Goal: Book appointment/travel/reservation

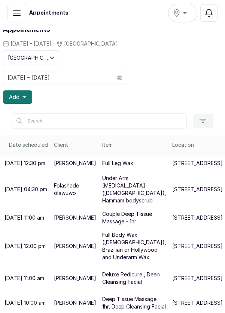
scroll to position [139, 0]
click at [172, 307] on p "[STREET_ADDRESS]" at bounding box center [197, 302] width 50 height 7
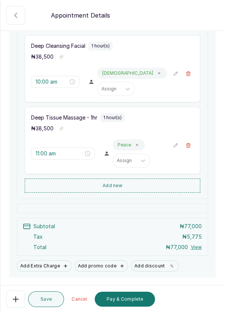
scroll to position [119, 0]
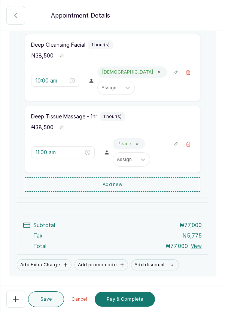
click at [123, 307] on button "Pay & Complete" at bounding box center [125, 299] width 60 height 15
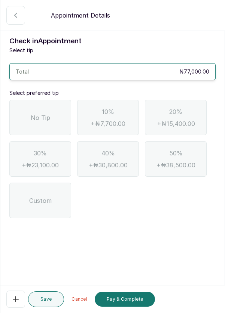
scroll to position [0, 0]
click at [40, 123] on div "No Tip" at bounding box center [40, 118] width 62 height 36
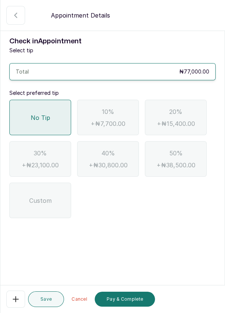
click at [135, 307] on button "Pay & Complete" at bounding box center [125, 299] width 60 height 15
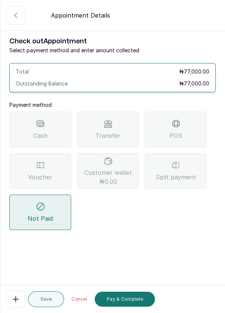
click at [115, 135] on span "Transfer" at bounding box center [107, 135] width 25 height 9
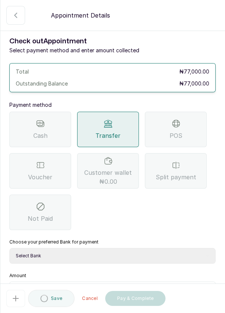
click at [83, 256] on select "Select Bank DERMASPACE ESTHETIC & WELLNESS CENT Sterling Bank DERMASPACEEST/DER…" at bounding box center [112, 256] width 206 height 16
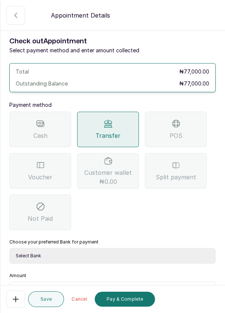
select select "818ea5c0-5b47-4751-8f35-6fc14409c533"
click at [9, 248] on select "Select Bank DERMASPACE ESTHETIC & WELLNESS CENT Sterling Bank DERMASPACEEST/DER…" at bounding box center [112, 256] width 206 height 16
click at [59, 287] on input "text" at bounding box center [117, 291] width 187 height 9
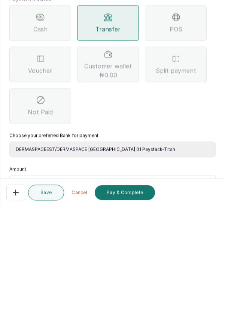
scroll to position [36, 0]
type input "77"
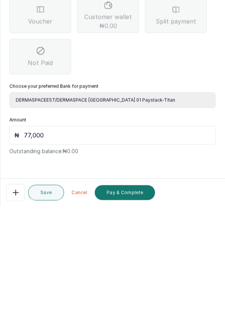
scroll to position [4, 0]
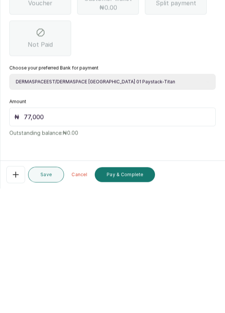
type input "77,000"
click at [131, 300] on button "Pay & Complete" at bounding box center [125, 299] width 60 height 15
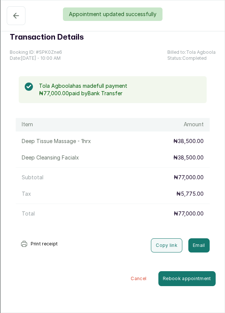
click at [11, 14] on div "Appointment updated successfully" at bounding box center [112, 13] width 225 height 13
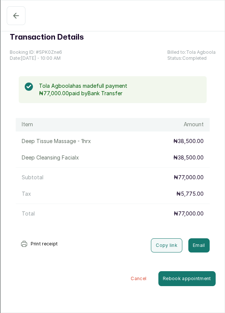
click at [12, 18] on icon "button" at bounding box center [16, 15] width 9 height 9
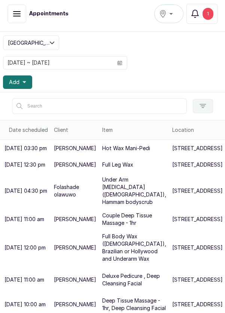
scroll to position [175, 0]
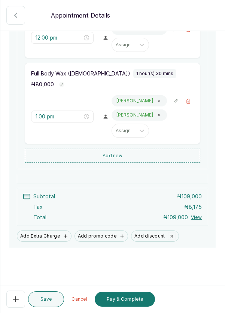
scroll to position [148, 0]
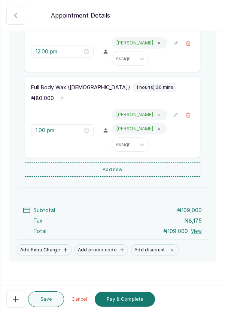
click at [192, 49] on button "🚶 Walk-in (booked by Dermaspace Frontdesk)" at bounding box center [187, 43] width 11 height 11
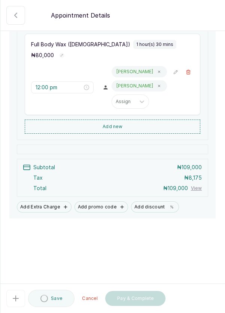
type input "1:00 pm"
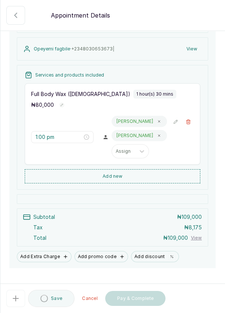
scroll to position [90, 0]
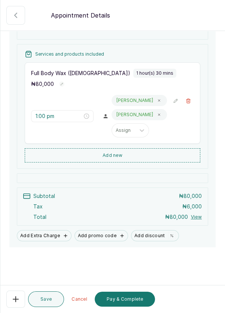
click at [129, 307] on button "Pay & Complete" at bounding box center [125, 299] width 60 height 15
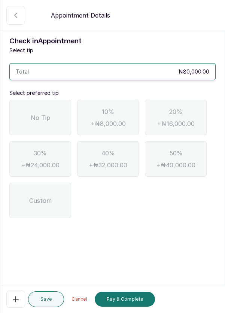
scroll to position [0, 0]
click at [48, 116] on span "No Tip" at bounding box center [40, 117] width 19 height 9
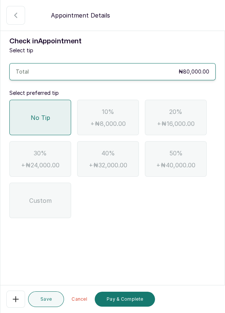
click at [138, 307] on button "Pay & Complete" at bounding box center [125, 299] width 60 height 15
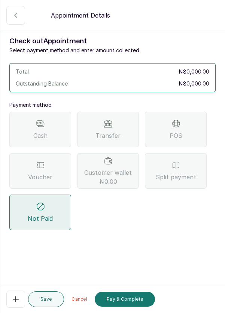
click at [188, 125] on div "POS" at bounding box center [176, 130] width 62 height 36
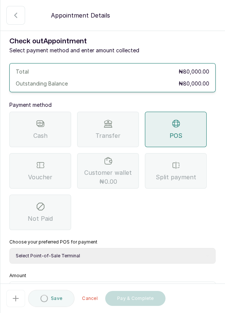
click at [113, 251] on select "Select Point-of-Sale Terminal Pos- Flutterwave Zenith Bank POS - Paga Paga POS …" at bounding box center [112, 256] width 206 height 16
select select "ea021b39-a6bc-4e4d-b5d1-02cb72451b32"
click at [9, 248] on select "Select Point-of-Sale Terminal Pos- Flutterwave Zenith Bank POS - Paga Paga POS …" at bounding box center [112, 256] width 206 height 16
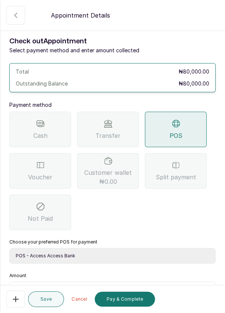
click at [70, 294] on input "text" at bounding box center [117, 291] width 187 height 9
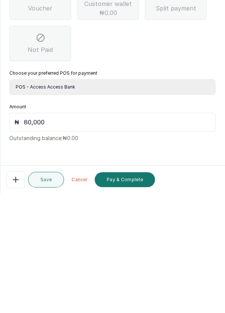
scroll to position [4, 0]
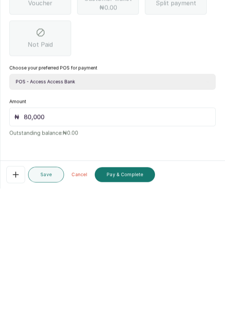
type input "80,000"
click at [139, 297] on button "Pay & Complete" at bounding box center [125, 299] width 60 height 15
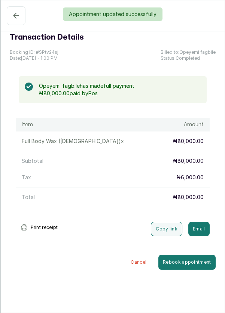
click at [17, 16] on div "Appointment updated successfully" at bounding box center [112, 13] width 225 height 13
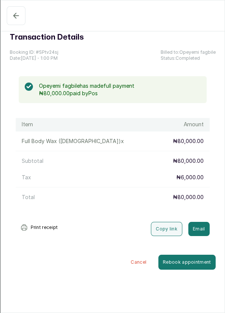
click at [14, 13] on icon "button" at bounding box center [16, 15] width 9 height 9
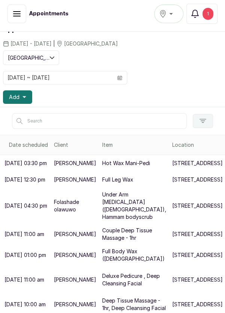
scroll to position [5, 0]
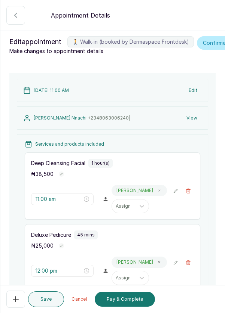
click at [187, 265] on icon "button" at bounding box center [187, 262] width 5 height 5
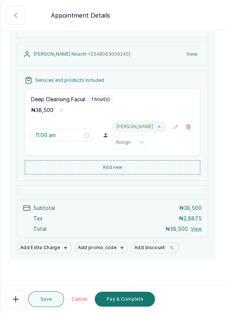
scroll to position [76, 0]
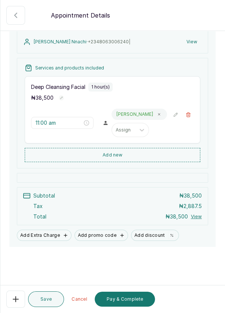
click at [140, 307] on button "Pay & Complete" at bounding box center [125, 299] width 60 height 15
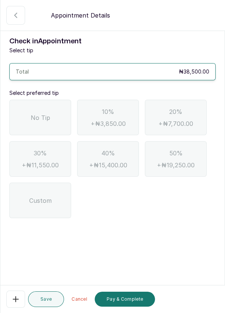
scroll to position [0, 0]
click at [42, 119] on span "No Tip" at bounding box center [40, 117] width 19 height 9
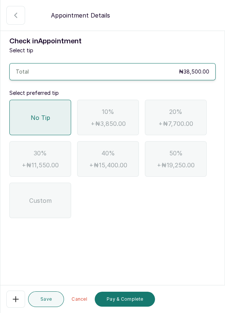
click at [135, 307] on button "Pay & Complete" at bounding box center [125, 299] width 60 height 15
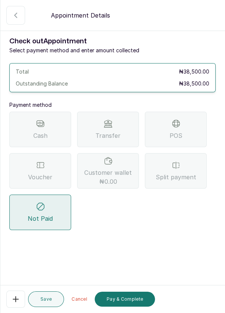
click at [38, 175] on span "Voucher" at bounding box center [40, 177] width 24 height 9
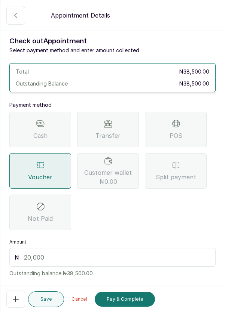
click at [71, 253] on input "text" at bounding box center [117, 257] width 187 height 9
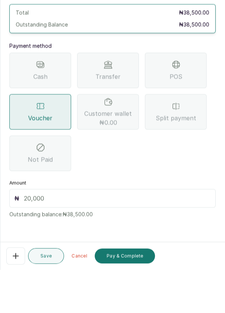
scroll to position [5, 0]
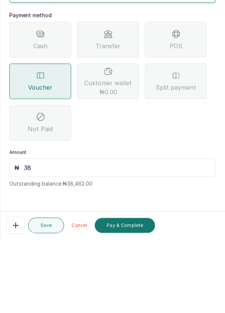
type input "385"
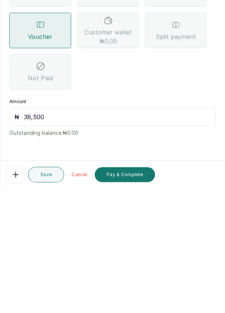
scroll to position [0, 0]
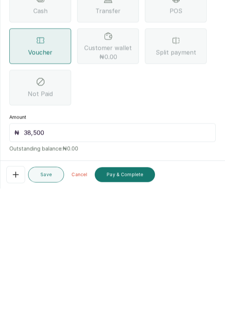
type input "38,500"
click at [127, 300] on button "Pay & Complete" at bounding box center [125, 299] width 60 height 15
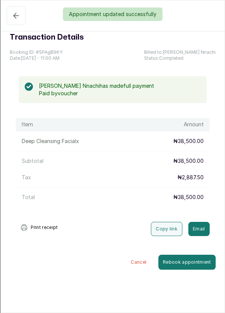
scroll to position [175, 0]
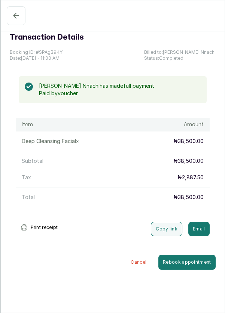
click at [10, 16] on button "Pending" at bounding box center [16, 15] width 19 height 19
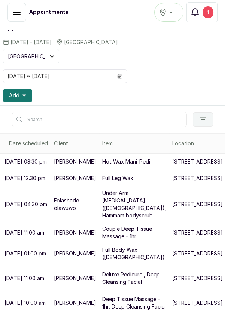
scroll to position [138, 0]
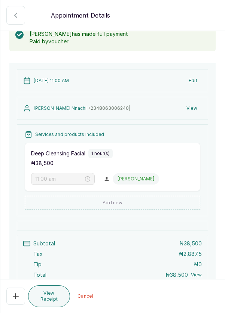
scroll to position [85, 0]
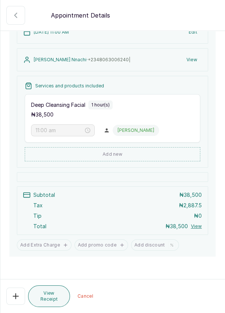
click at [15, 15] on icon "button" at bounding box center [16, 15] width 2 height 4
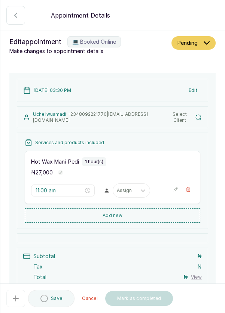
type input "3:30 pm"
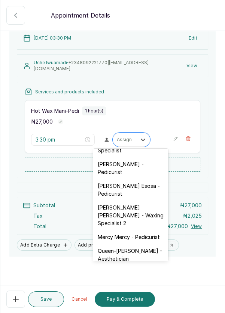
scroll to position [74, 0]
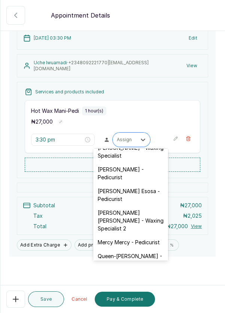
click at [138, 171] on div "[PERSON_NAME] - Pedicurist" at bounding box center [130, 174] width 75 height 22
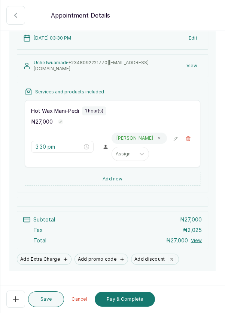
click at [45, 304] on button "Save" at bounding box center [46, 300] width 36 height 16
